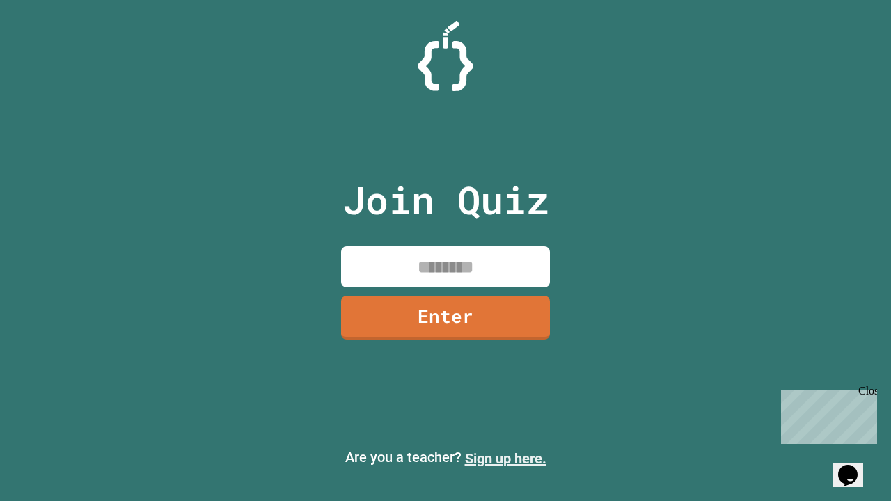
click at [505, 459] on link "Sign up here." at bounding box center [505, 458] width 81 height 17
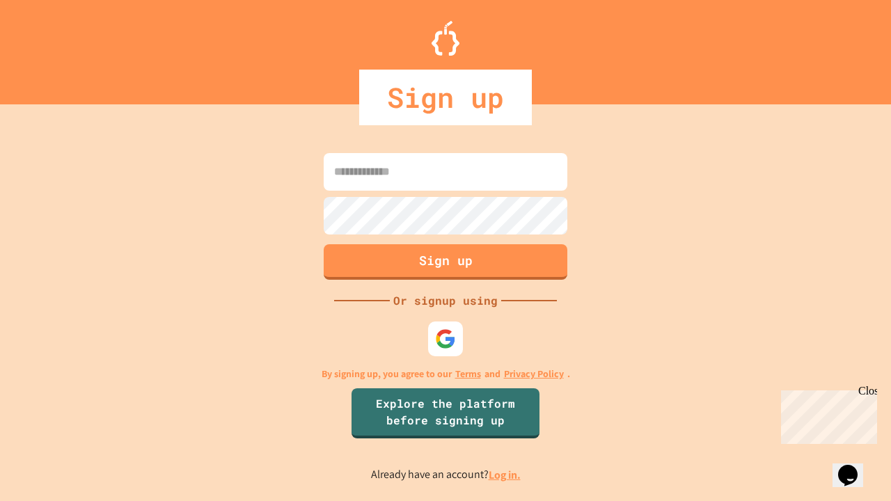
click at [505, 475] on link "Log in." at bounding box center [504, 475] width 32 height 15
